Goal: Check status: Check status

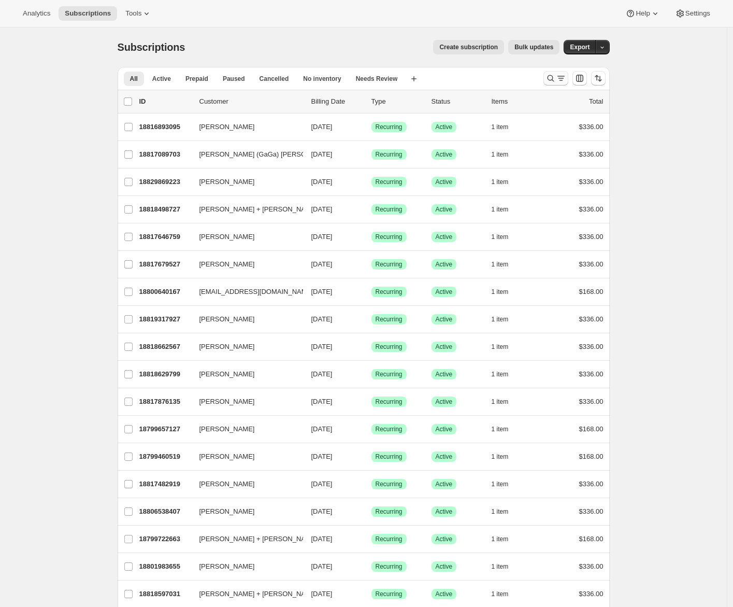
click at [554, 79] on icon "Search and filter results" at bounding box center [550, 78] width 7 height 7
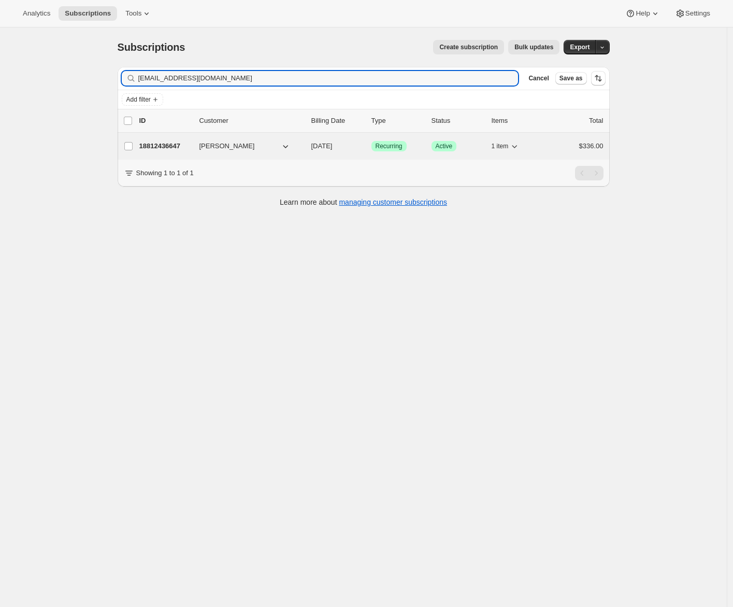
type input "[EMAIL_ADDRESS][DOMAIN_NAME]"
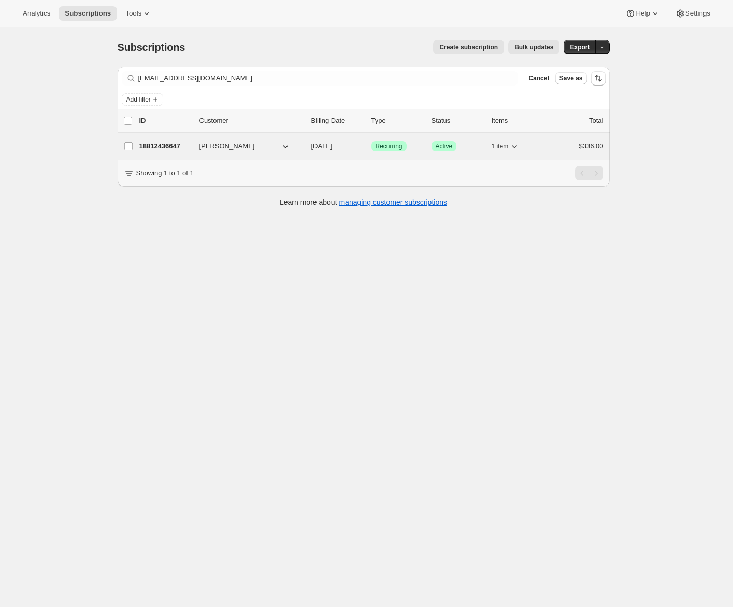
click at [159, 147] on p "18812436647" at bounding box center [165, 146] width 52 height 10
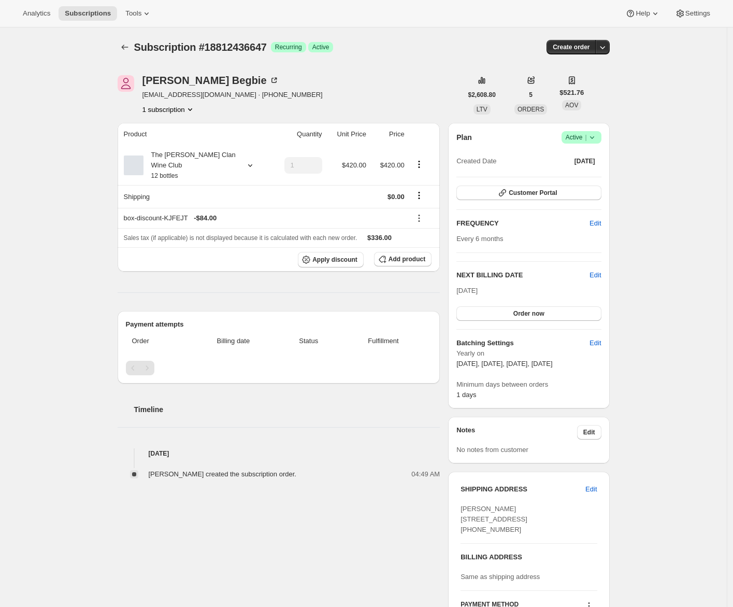
click at [75, 232] on div "Subscription #18812436647. This page is ready Subscription #18812436647 Success…" at bounding box center [363, 459] width 727 height 864
